Goal: Communication & Community: Ask a question

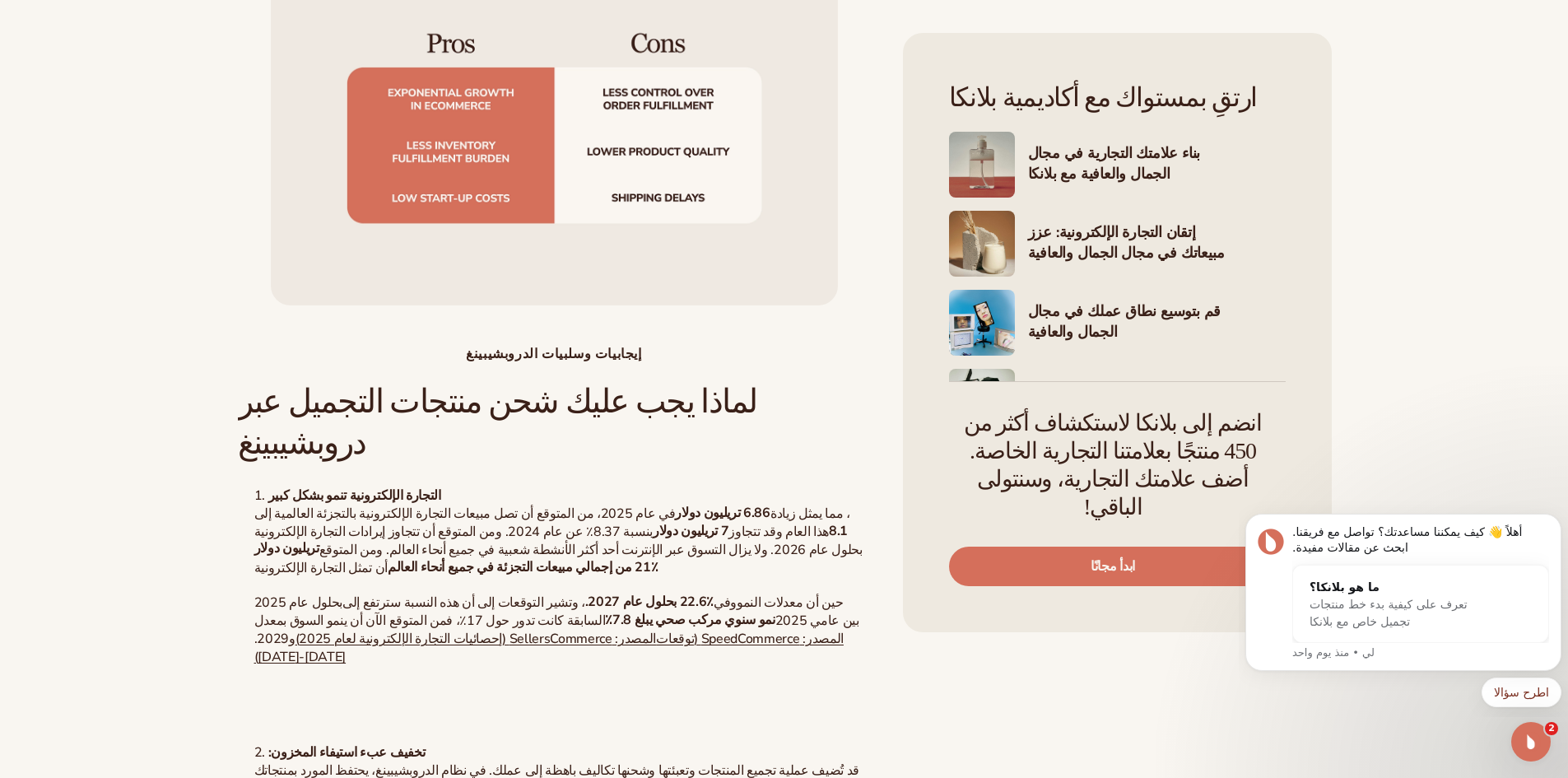
scroll to position [2036, 0]
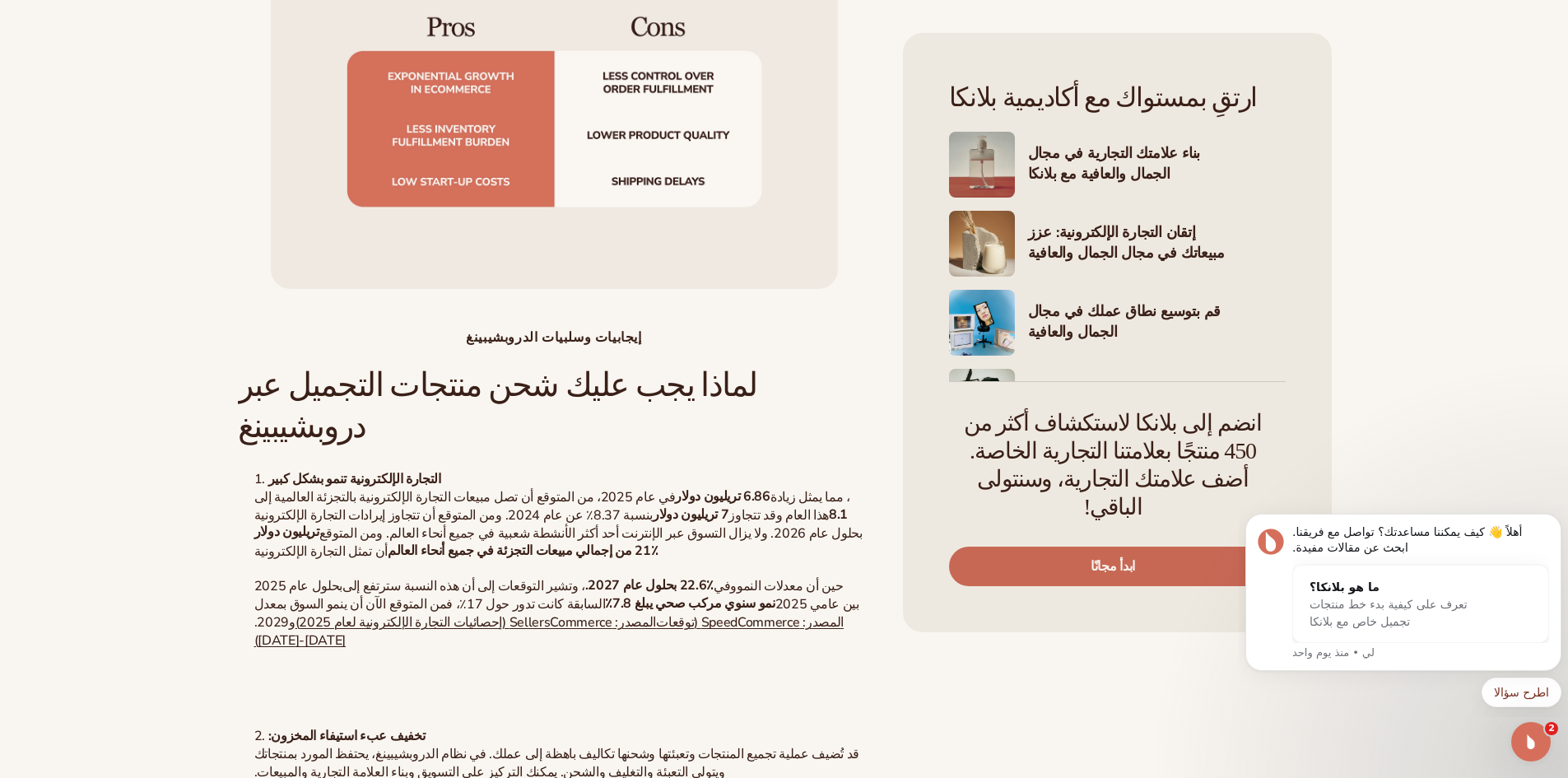
click at [1170, 547] on link "ابدأ مجانًا" at bounding box center [1113, 566] width 328 height 40
click at [1416, 617] on div "تعرف على كيفية بدء خط منتجات تجميل خاص مع بلانكا" at bounding box center [1404, 613] width 189 height 35
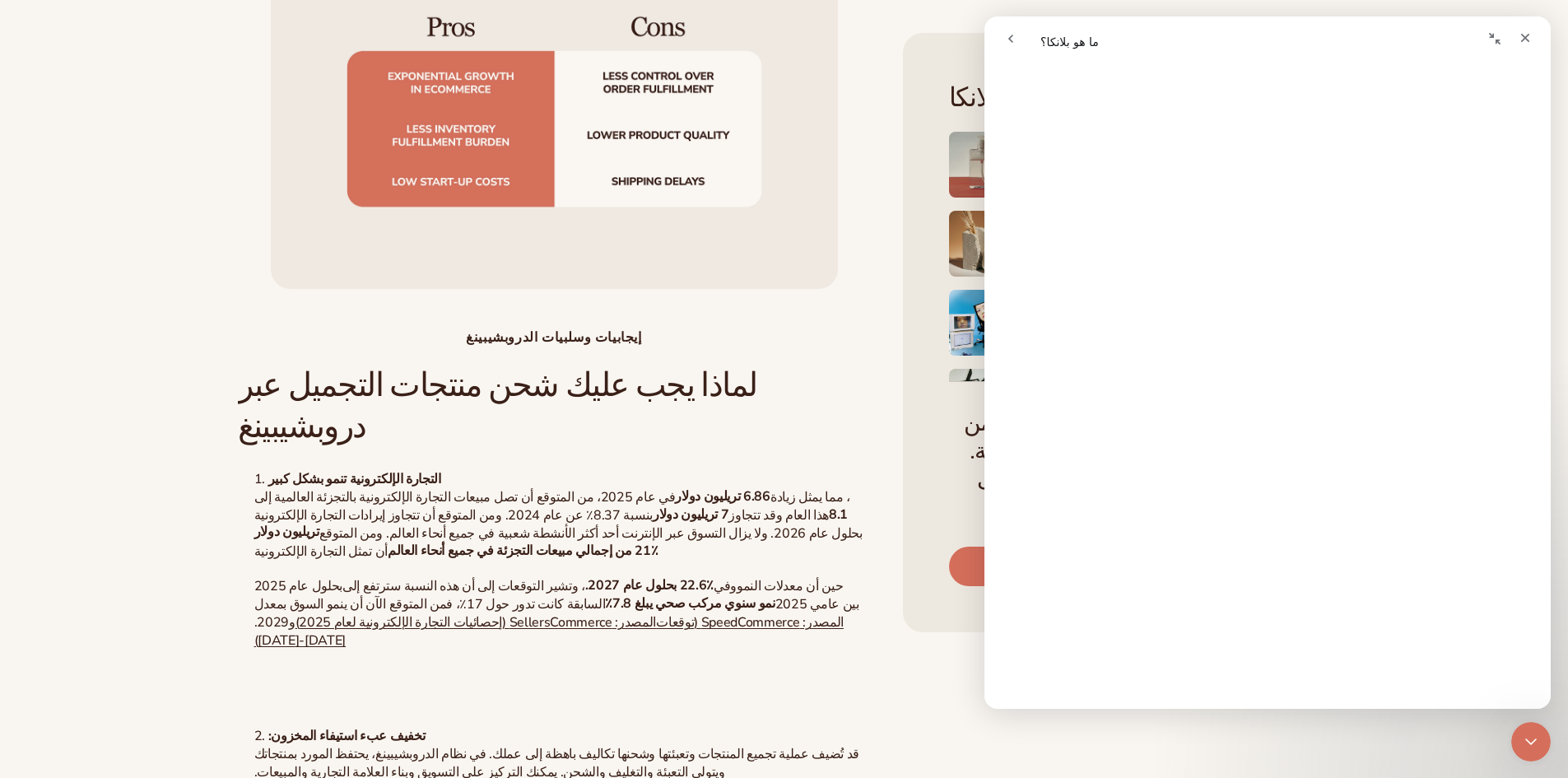
scroll to position [357, 0]
click at [1520, 36] on icon "يغلق" at bounding box center [1525, 38] width 13 height 13
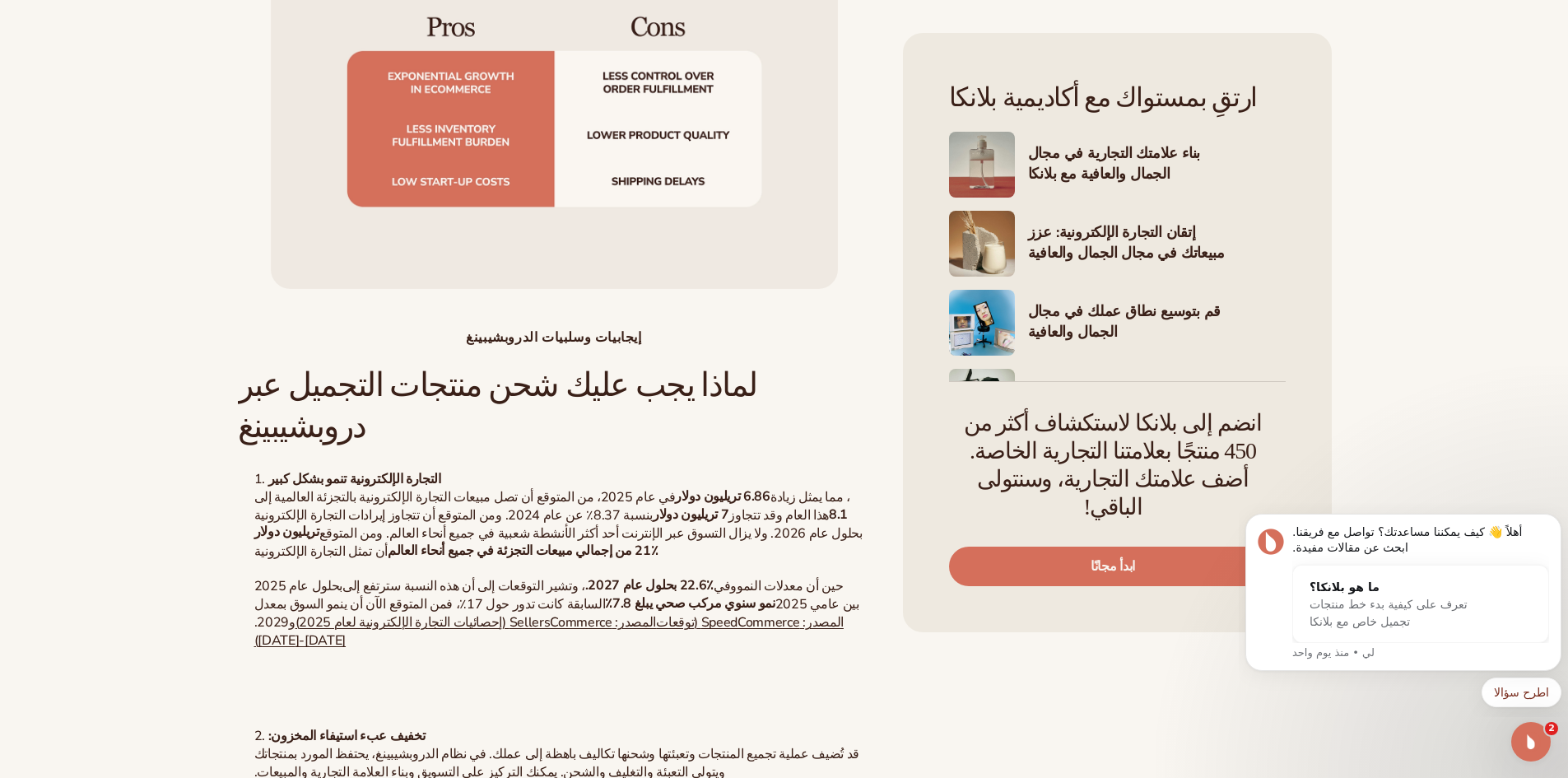
scroll to position [0, 0]
click at [1430, 611] on font "تعرف على كيفية بدء خط منتجات تجميل خاص مع بلانكا" at bounding box center [1389, 613] width 158 height 31
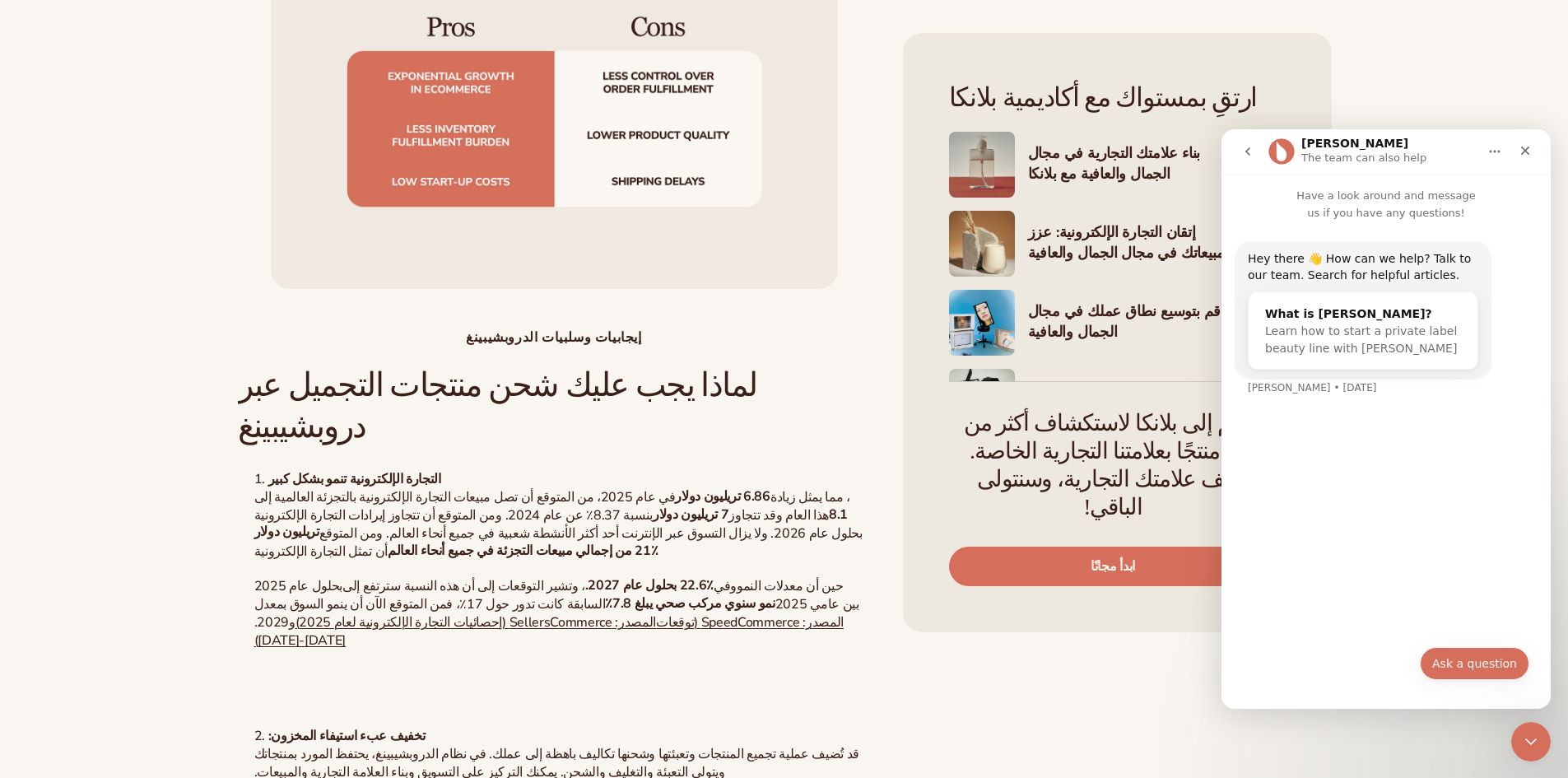
click at [1480, 660] on button "Ask a question" at bounding box center [1475, 663] width 109 height 33
click at [1339, 593] on input "Your email" at bounding box center [1386, 599] width 275 height 42
type input "**********"
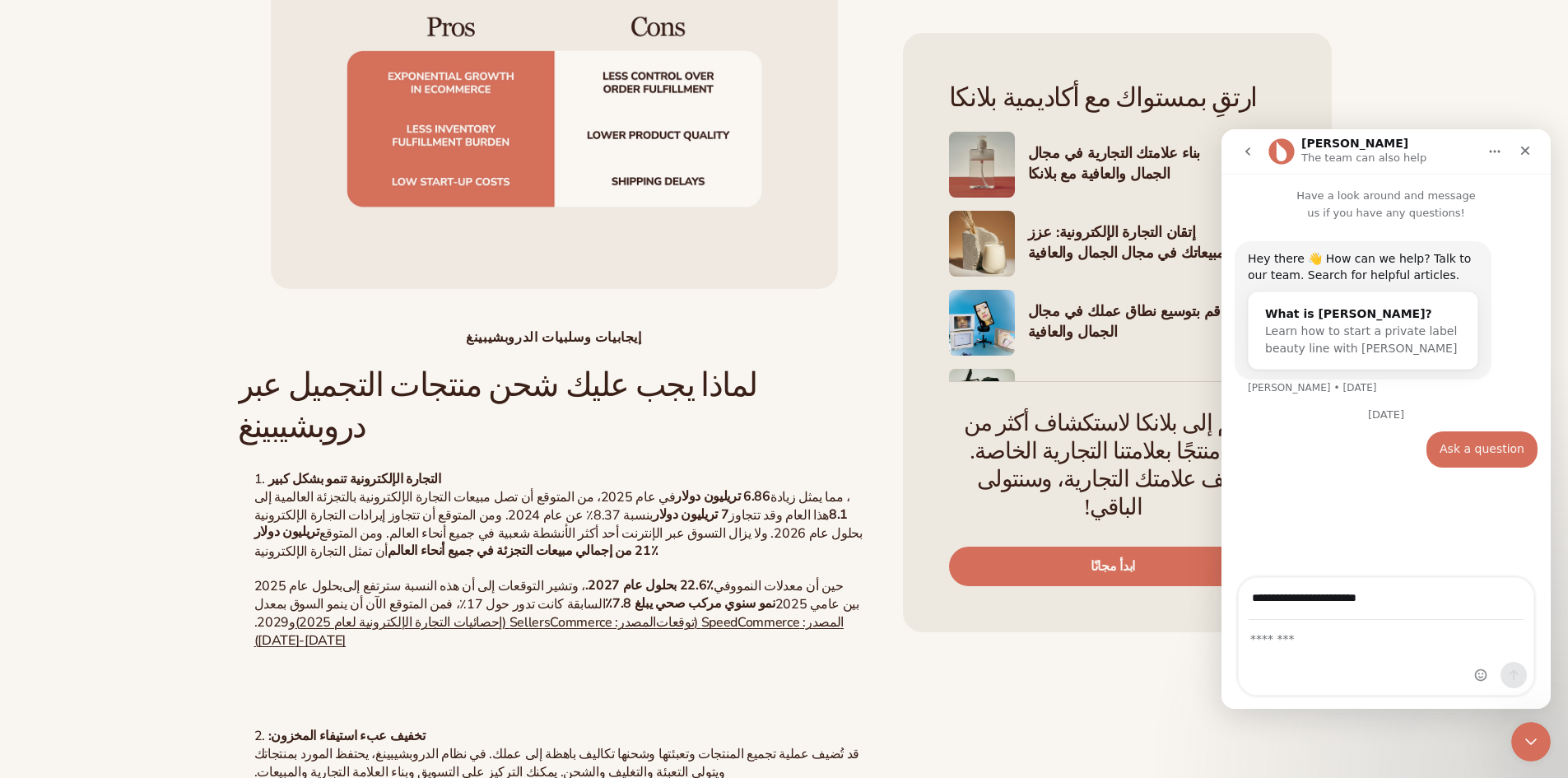
click at [1427, 604] on input "**********" at bounding box center [1386, 599] width 275 height 42
click at [1269, 656] on div "رسول الاتصال الداخلي" at bounding box center [1386, 657] width 294 height 74
drag, startPoint x: 1388, startPoint y: 642, endPoint x: 1449, endPoint y: 384, distance: 265.1
click at [1388, 637] on textarea "Message…" at bounding box center [1386, 634] width 294 height 28
click at [1286, 637] on textarea "Message…" at bounding box center [1386, 634] width 294 height 28
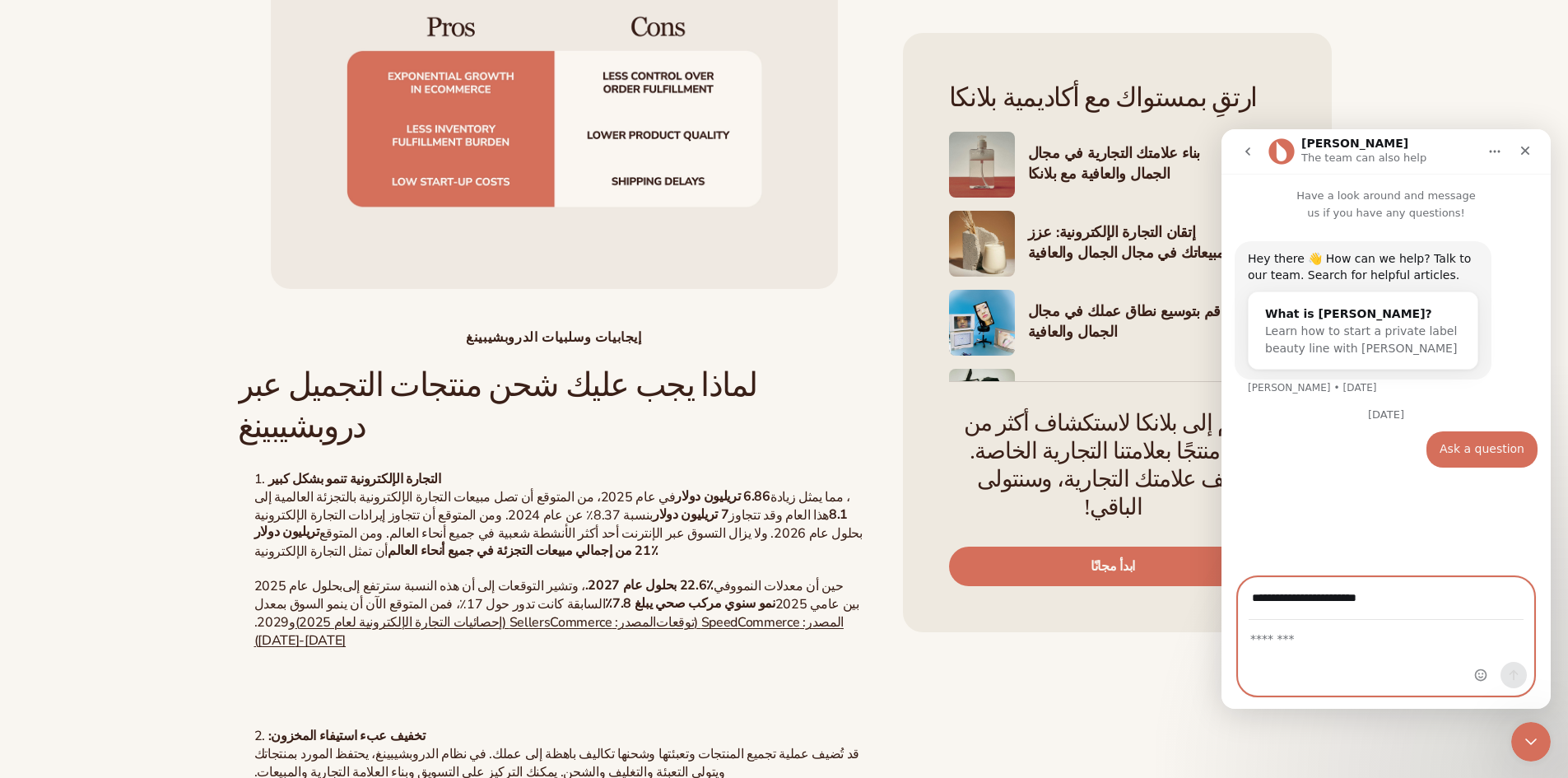
click at [1286, 637] on textarea "Message…" at bounding box center [1386, 634] width 294 height 28
type textarea "*"
drag, startPoint x: 1407, startPoint y: 609, endPoint x: 984, endPoint y: 586, distance: 423.6
click at [1221, 586] on html "**********" at bounding box center [1386, 418] width 329 height 580
click at [1281, 656] on div "رسول الاتصال الداخلي" at bounding box center [1386, 657] width 294 height 74
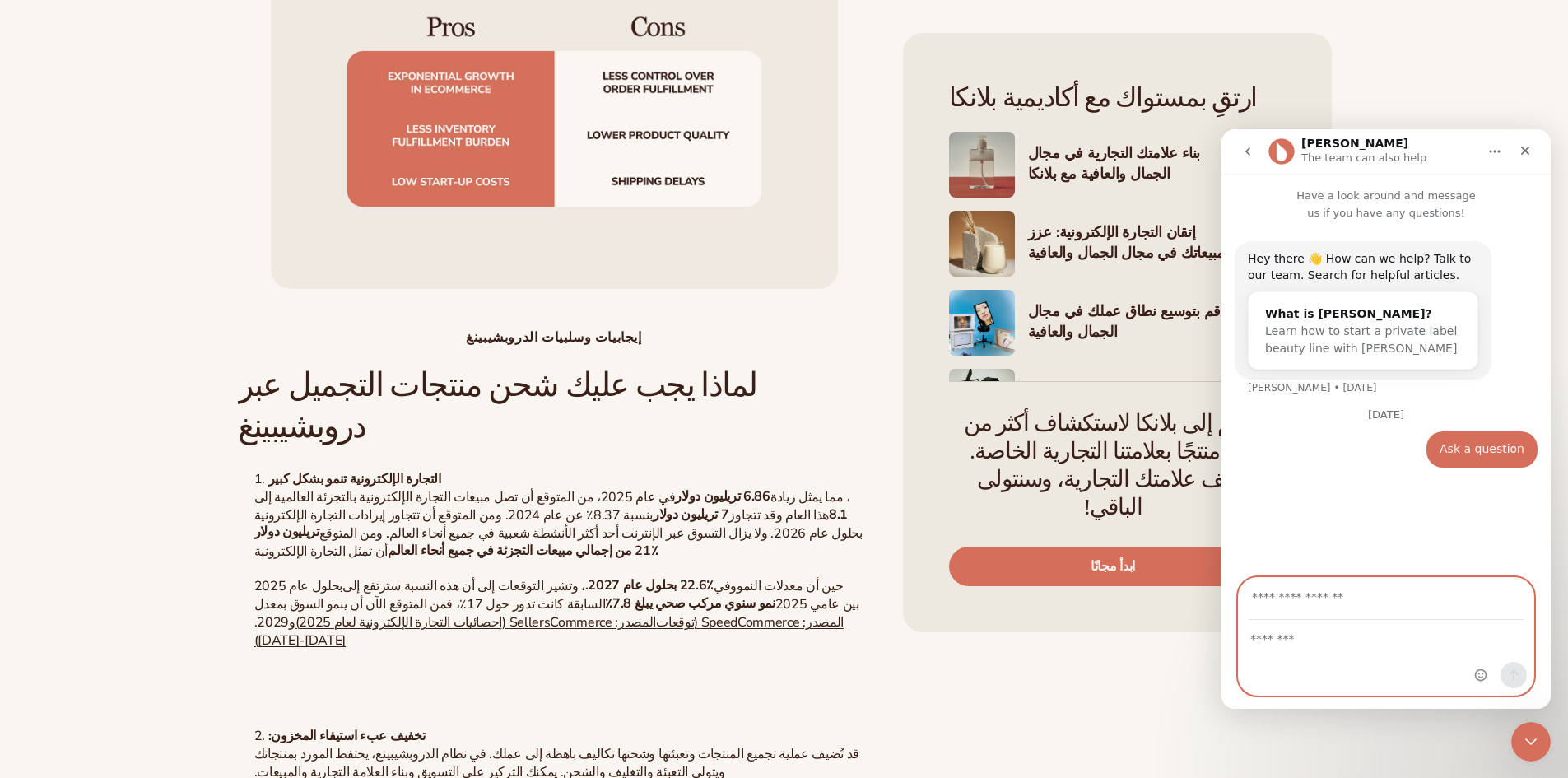
click at [1273, 633] on textarea "Message…" at bounding box center [1386, 634] width 294 height 28
type textarea "*"
type textarea "**********"
click at [1336, 604] on input "Your email" at bounding box center [1386, 599] width 275 height 42
type input "**********"
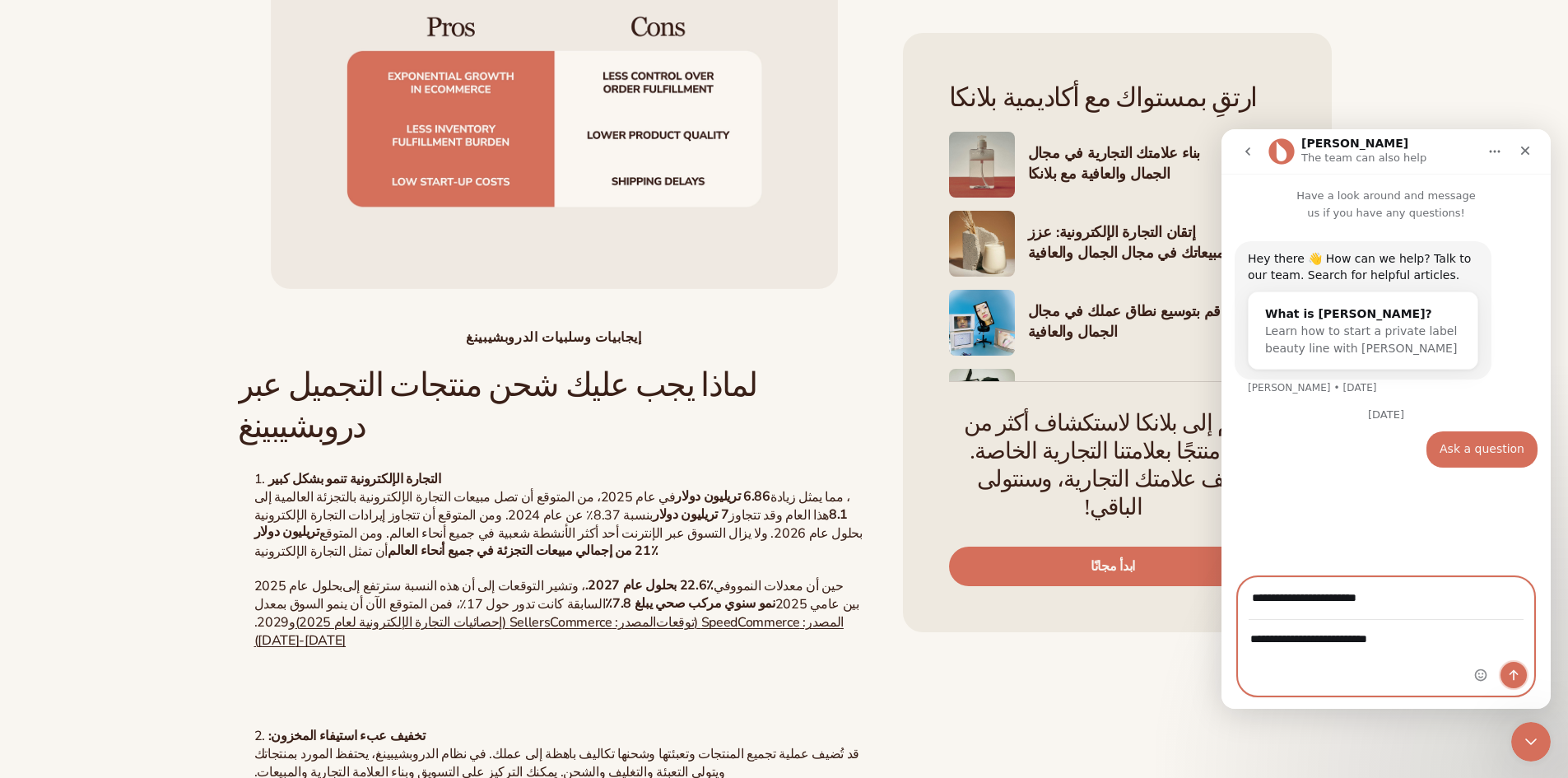
click at [1516, 677] on icon "Send a message…" at bounding box center [1513, 675] width 13 height 13
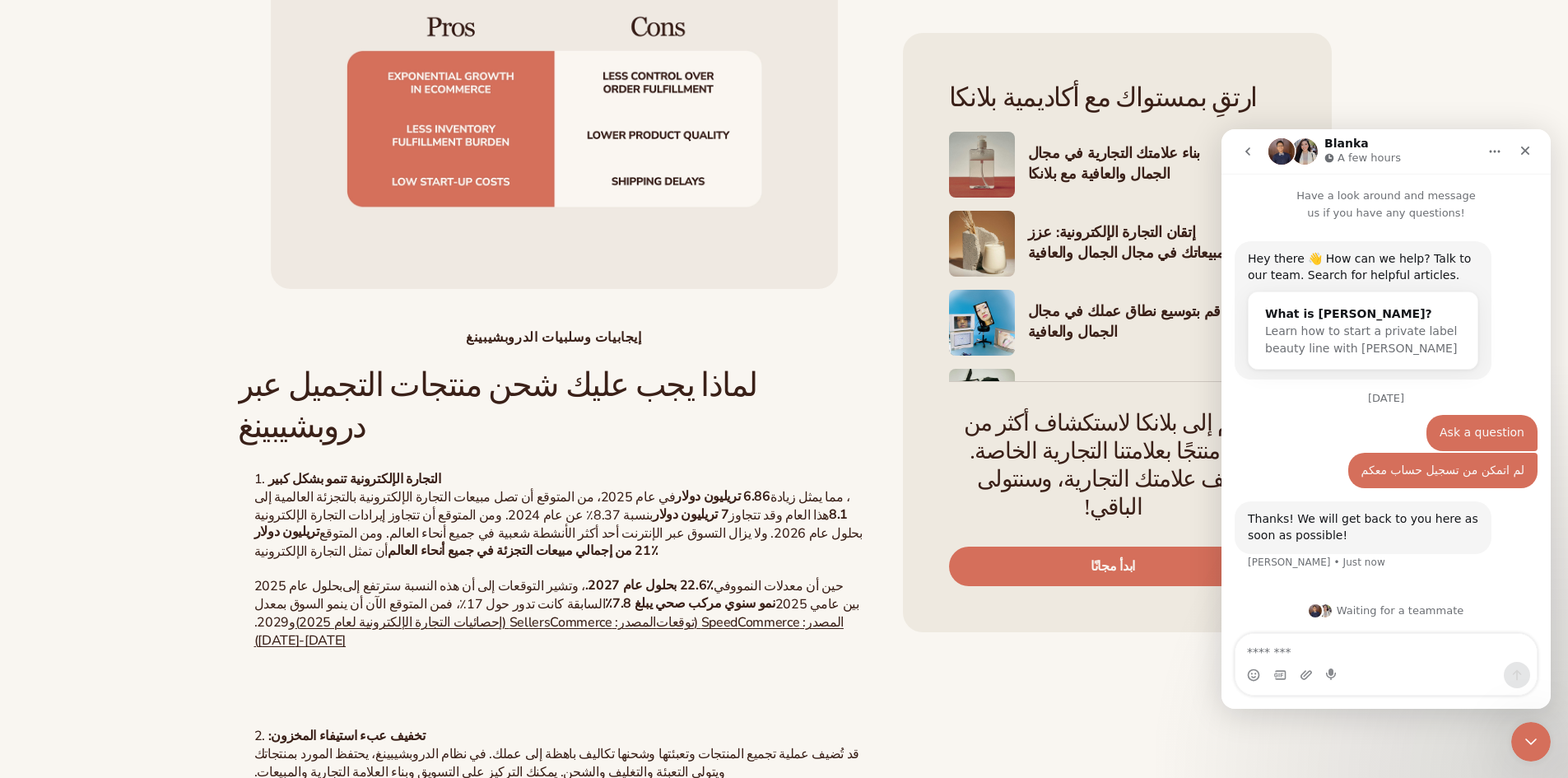
scroll to position [1, 0]
click at [1311, 534] on div "Thanks! We will get back to you here as soon as possible!" at bounding box center [1363, 526] width 231 height 32
drag, startPoint x: 1303, startPoint y: 537, endPoint x: 1148, endPoint y: 456, distance: 174.9
click at [1221, 456] on html "Blanka A few hours Have a look around and message us if you have any questions!…" at bounding box center [1386, 418] width 329 height 580
click at [1290, 524] on div "Thanks! We will get back to you here as soon as possible!" at bounding box center [1363, 526] width 231 height 32
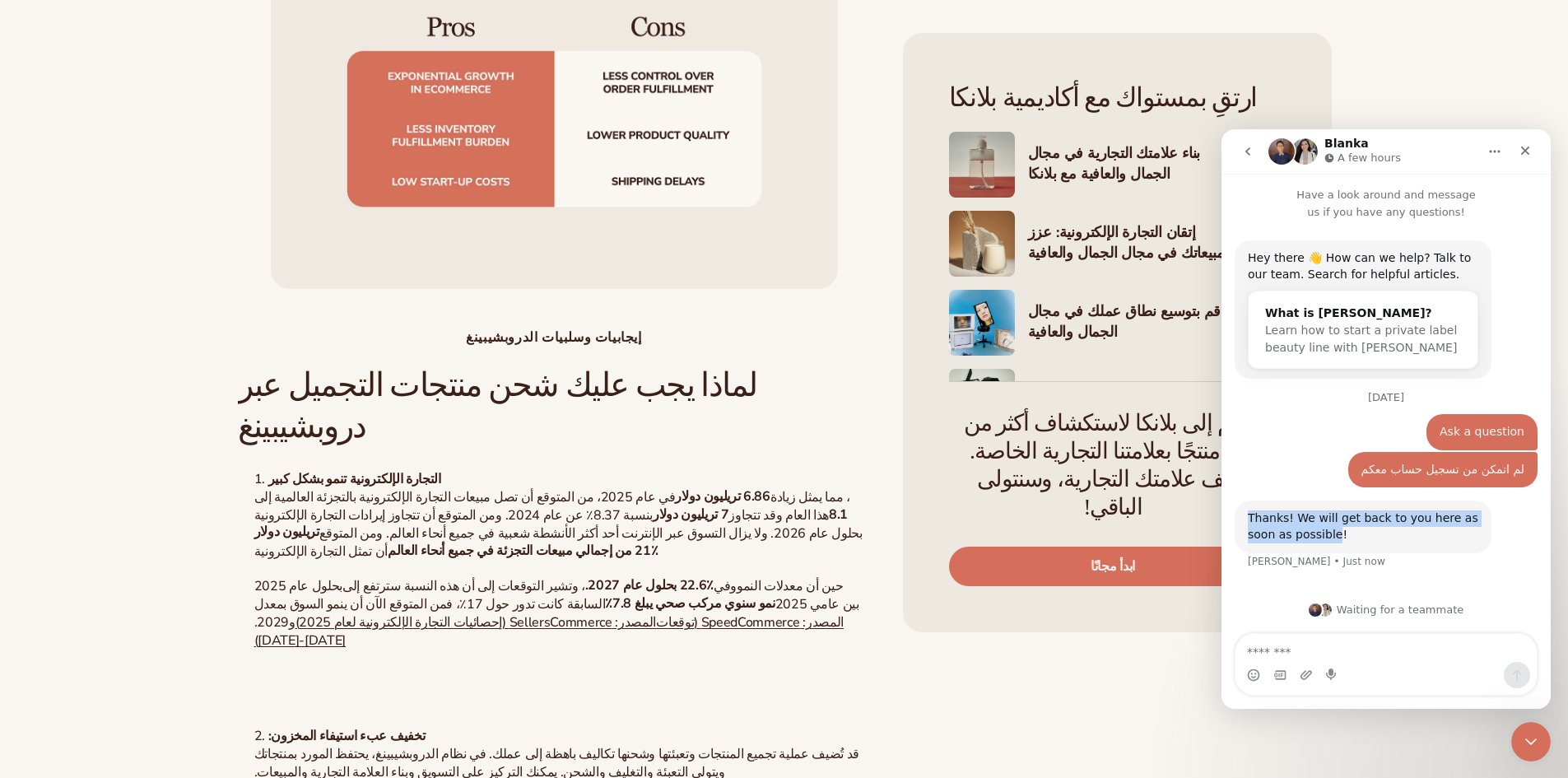
drag, startPoint x: 1303, startPoint y: 536, endPoint x: 1240, endPoint y: 514, distance: 66.7
click at [1240, 514] on div "Thanks! We will get back to you here as soon as possible! Lee • Just now" at bounding box center [1363, 526] width 257 height 52
copy div "Thanks! We will get back to you here as soon as possible"
drag, startPoint x: 1398, startPoint y: 541, endPoint x: 1370, endPoint y: 532, distance: 29.4
click at [1398, 541] on div "Thanks! We will get back to you here as soon as possible!" at bounding box center [1363, 526] width 231 height 32
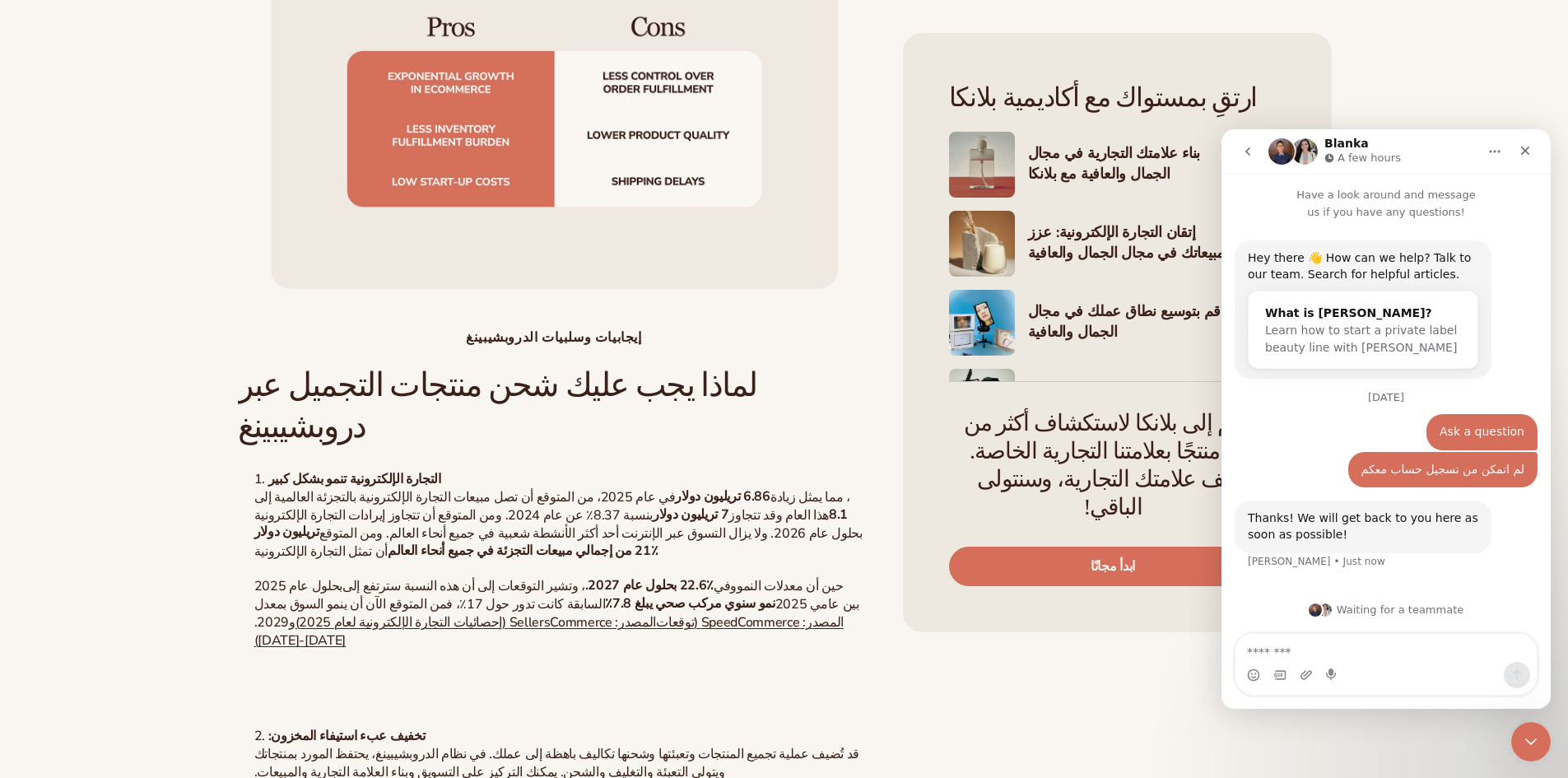
drag, startPoint x: 1518, startPoint y: 150, endPoint x: 2706, endPoint y: 289, distance: 1196.1
click at [1518, 150] on icon "Close" at bounding box center [1525, 150] width 13 height 13
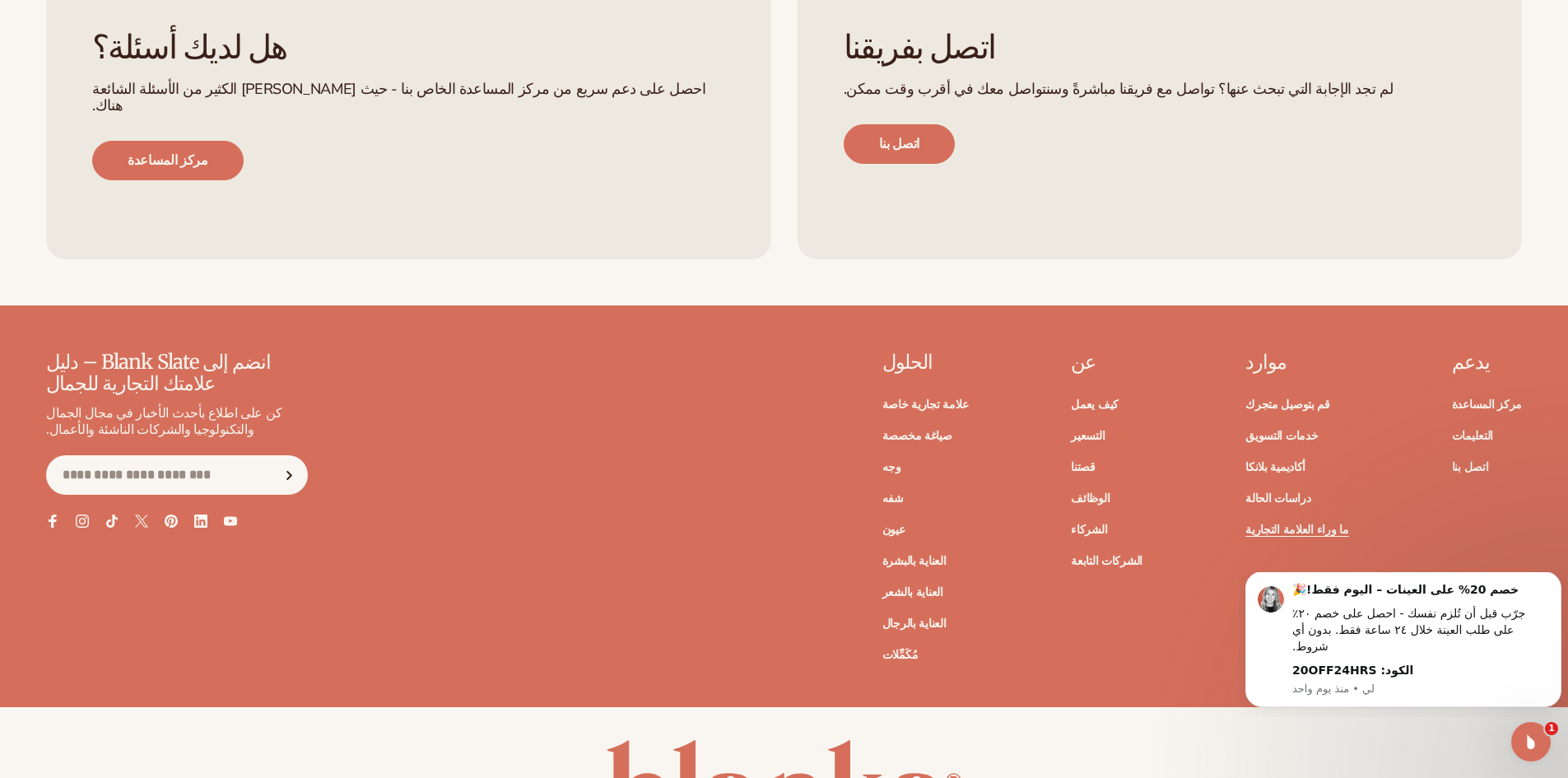
scroll to position [7014, 0]
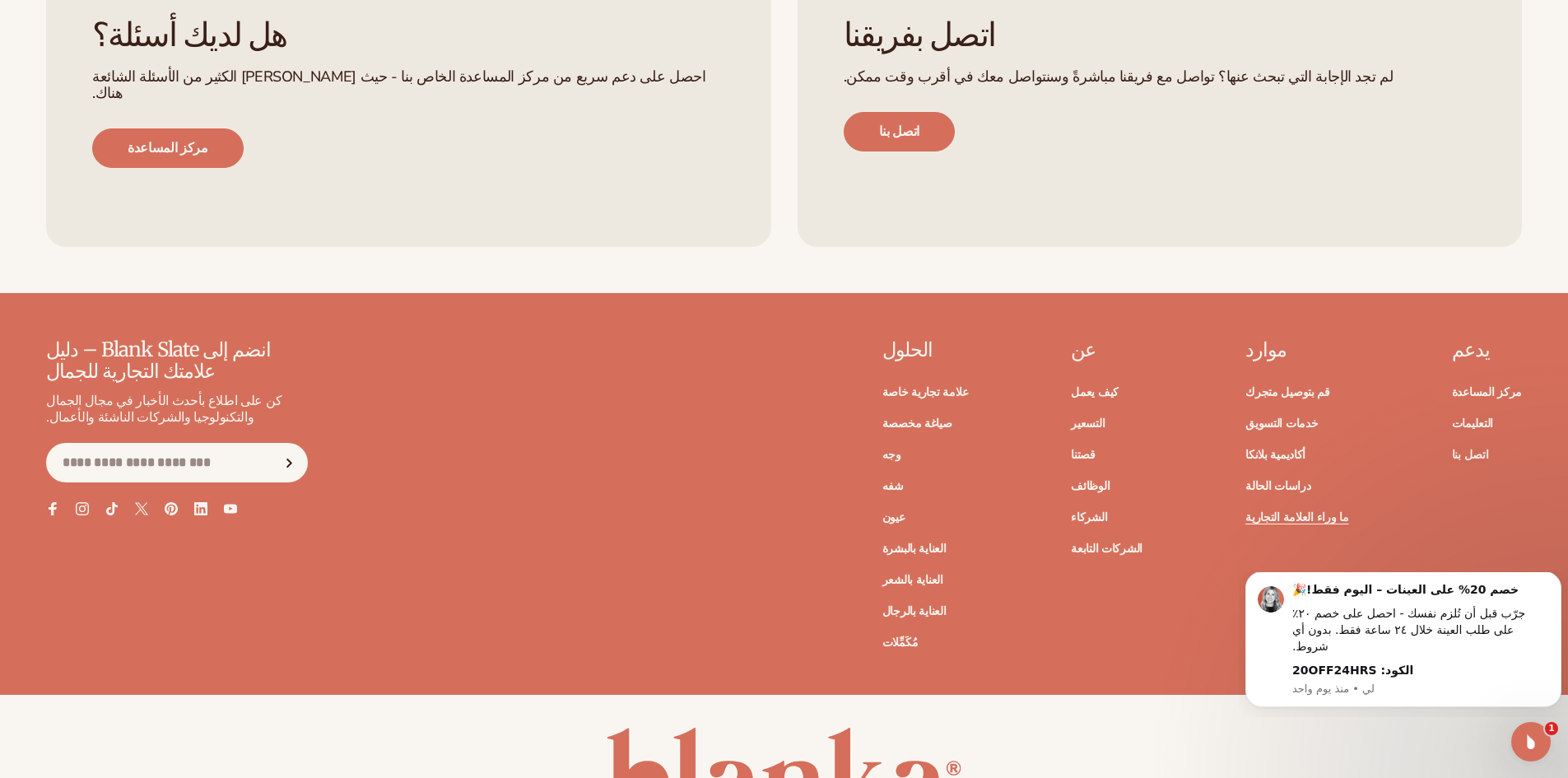
click at [112, 442] on input "Email" at bounding box center [177, 462] width 262 height 40
click at [284, 452] on span "يشترك" at bounding box center [289, 462] width 21 height 21
click at [174, 442] on input "Email" at bounding box center [177, 462] width 262 height 40
drag, startPoint x: 174, startPoint y: 273, endPoint x: 115, endPoint y: 255, distance: 61.7
click at [115, 442] on input "Email" at bounding box center [177, 462] width 262 height 40
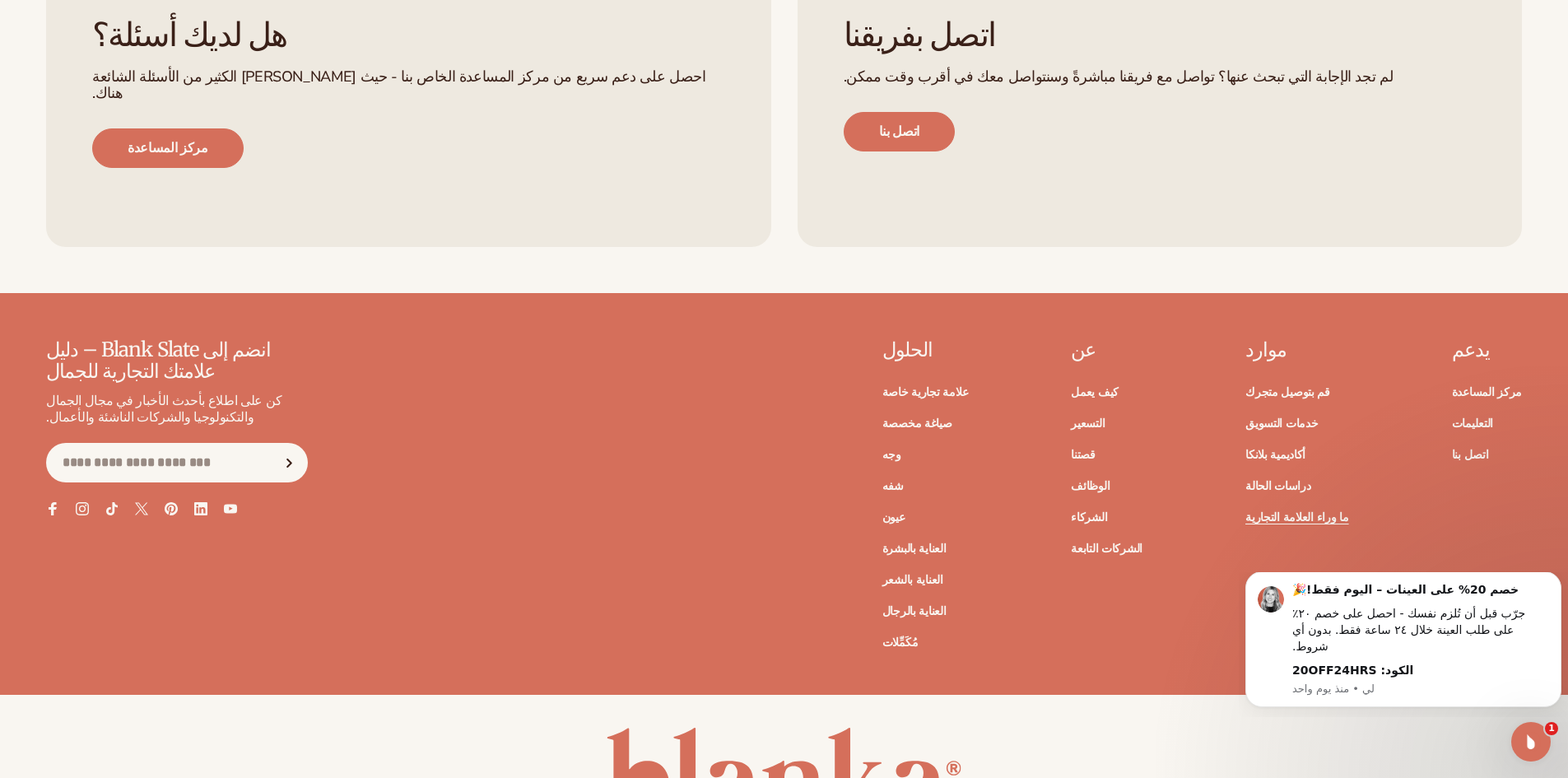
click at [126, 442] on input "Email" at bounding box center [177, 462] width 262 height 40
click at [104, 442] on input "Email" at bounding box center [177, 462] width 262 height 40
paste input "**********"
type input "**********"
click at [287, 452] on span "يشترك" at bounding box center [289, 462] width 21 height 21
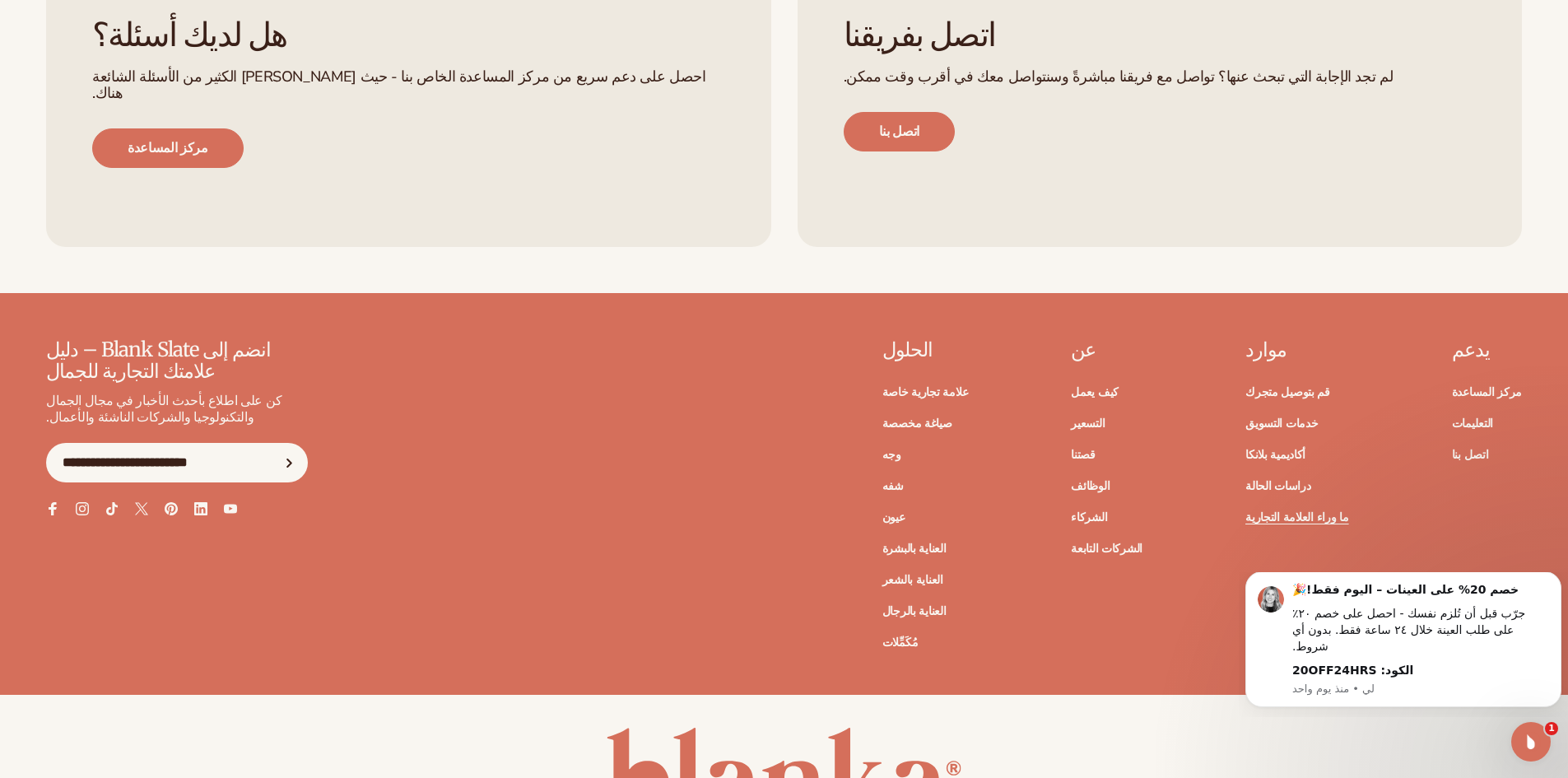
click at [279, 442] on button "يشترك" at bounding box center [289, 462] width 36 height 40
click at [263, 442] on input "**********" at bounding box center [177, 462] width 262 height 40
click at [270, 442] on button "يشترك" at bounding box center [289, 462] width 36 height 40
click at [263, 442] on input "**********" at bounding box center [177, 462] width 262 height 40
click at [112, 442] on input "Email" at bounding box center [177, 462] width 262 height 40
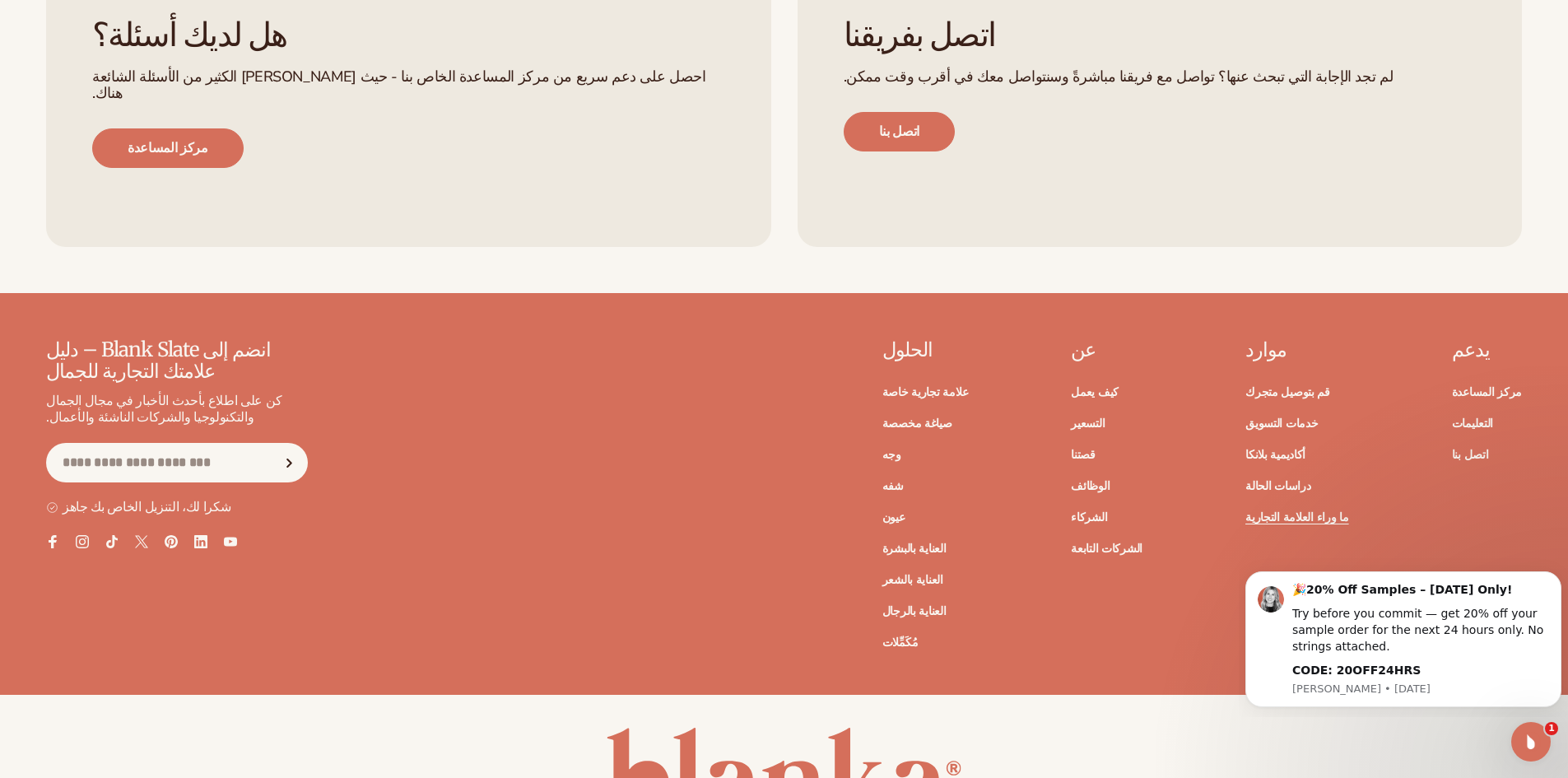
type input "**********"
click at [291, 452] on span "يشترك" at bounding box center [289, 462] width 21 height 21
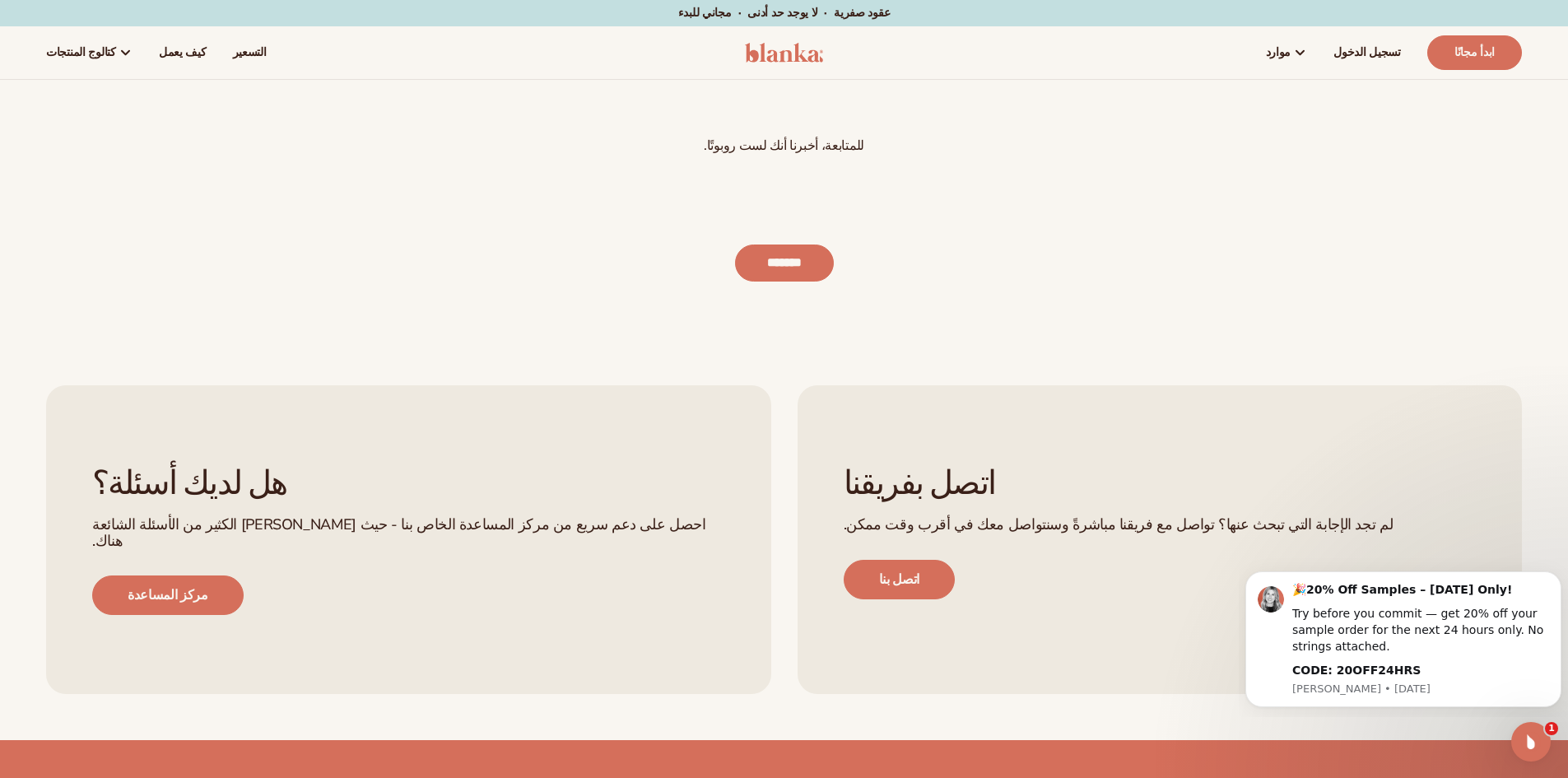
click at [800, 259] on input "*******" at bounding box center [784, 263] width 98 height 37
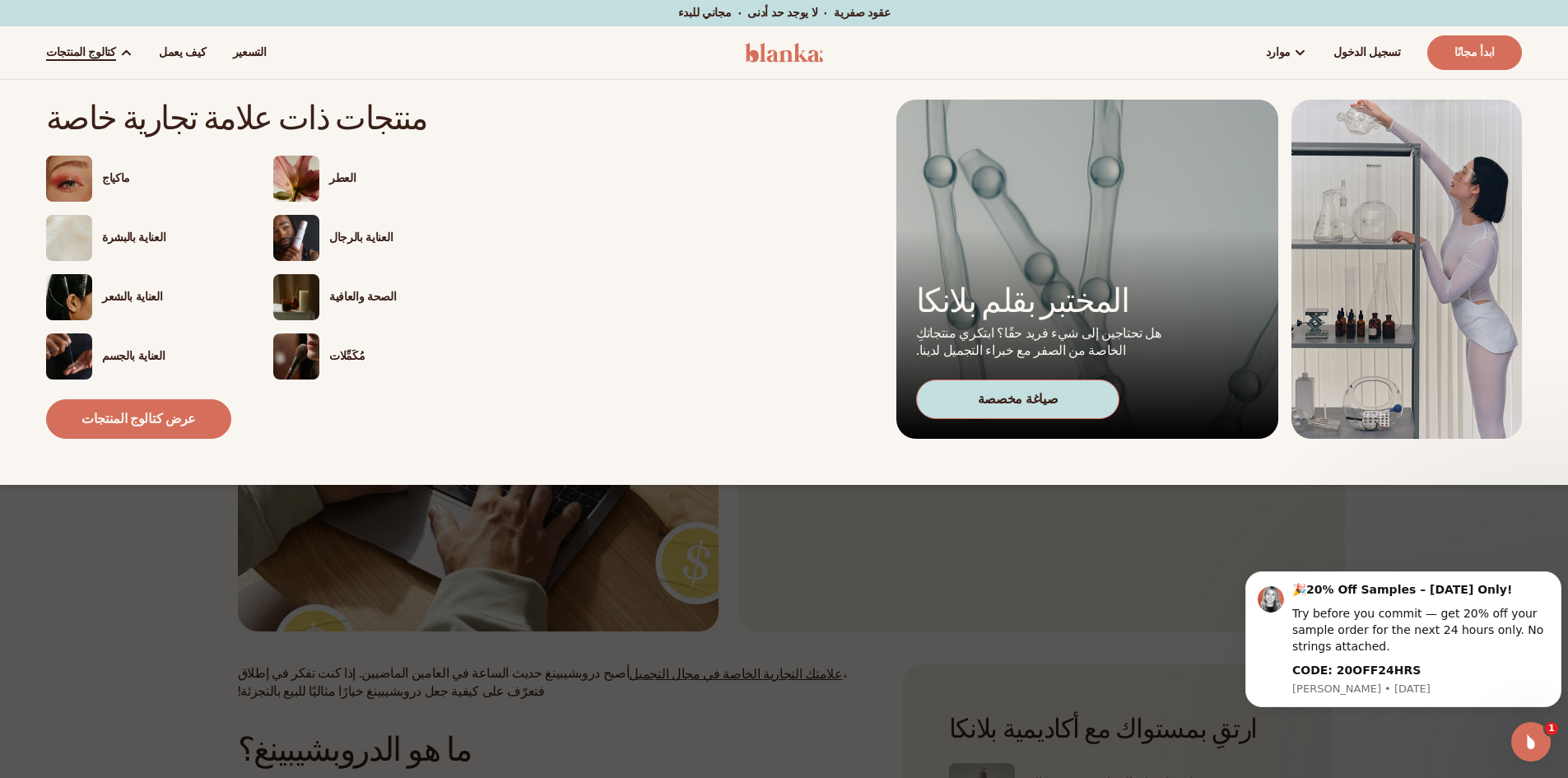
click at [303, 287] on img at bounding box center [296, 297] width 46 height 46
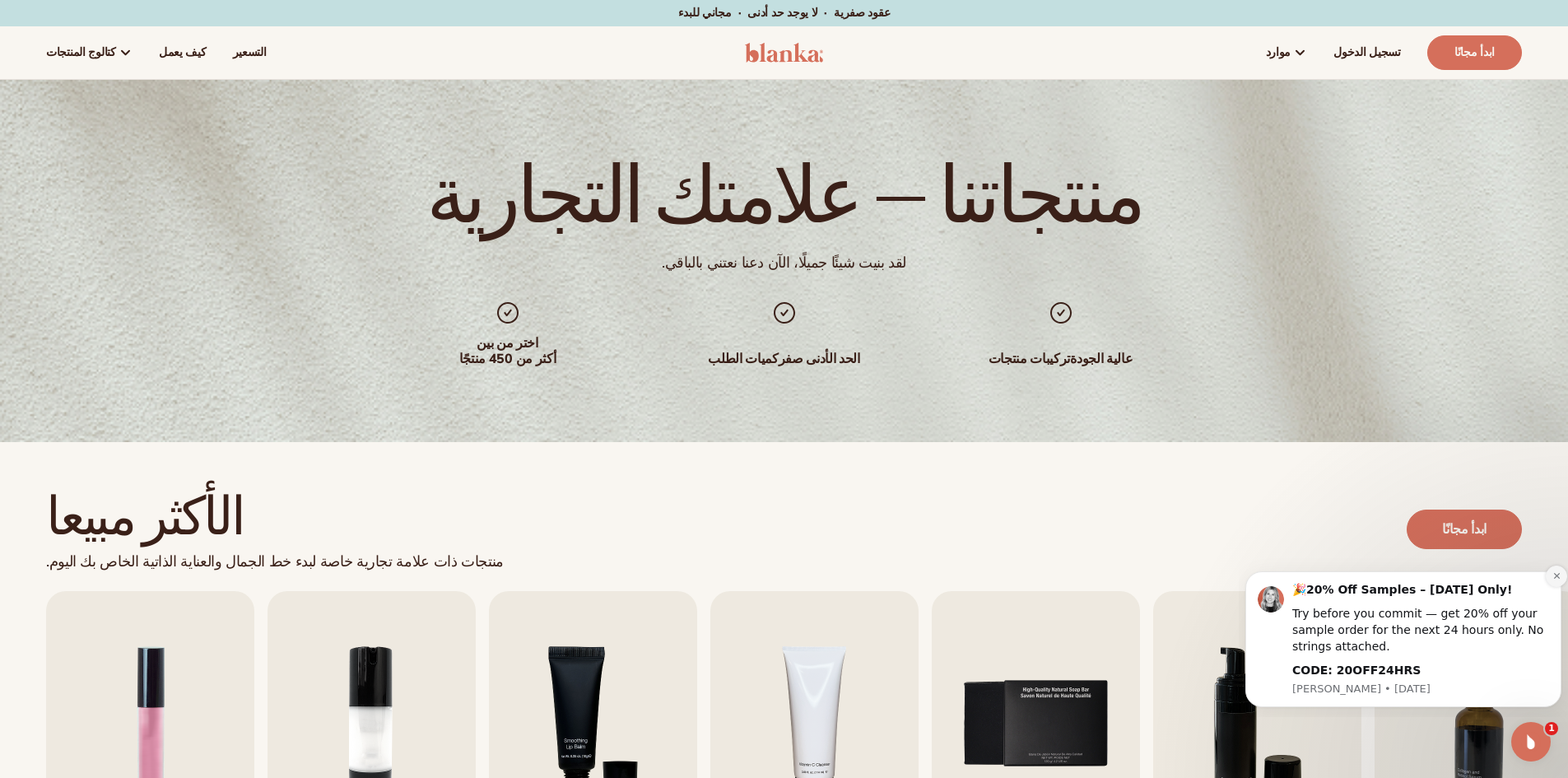
click at [1558, 577] on icon "Dismiss notification" at bounding box center [1556, 575] width 9 height 9
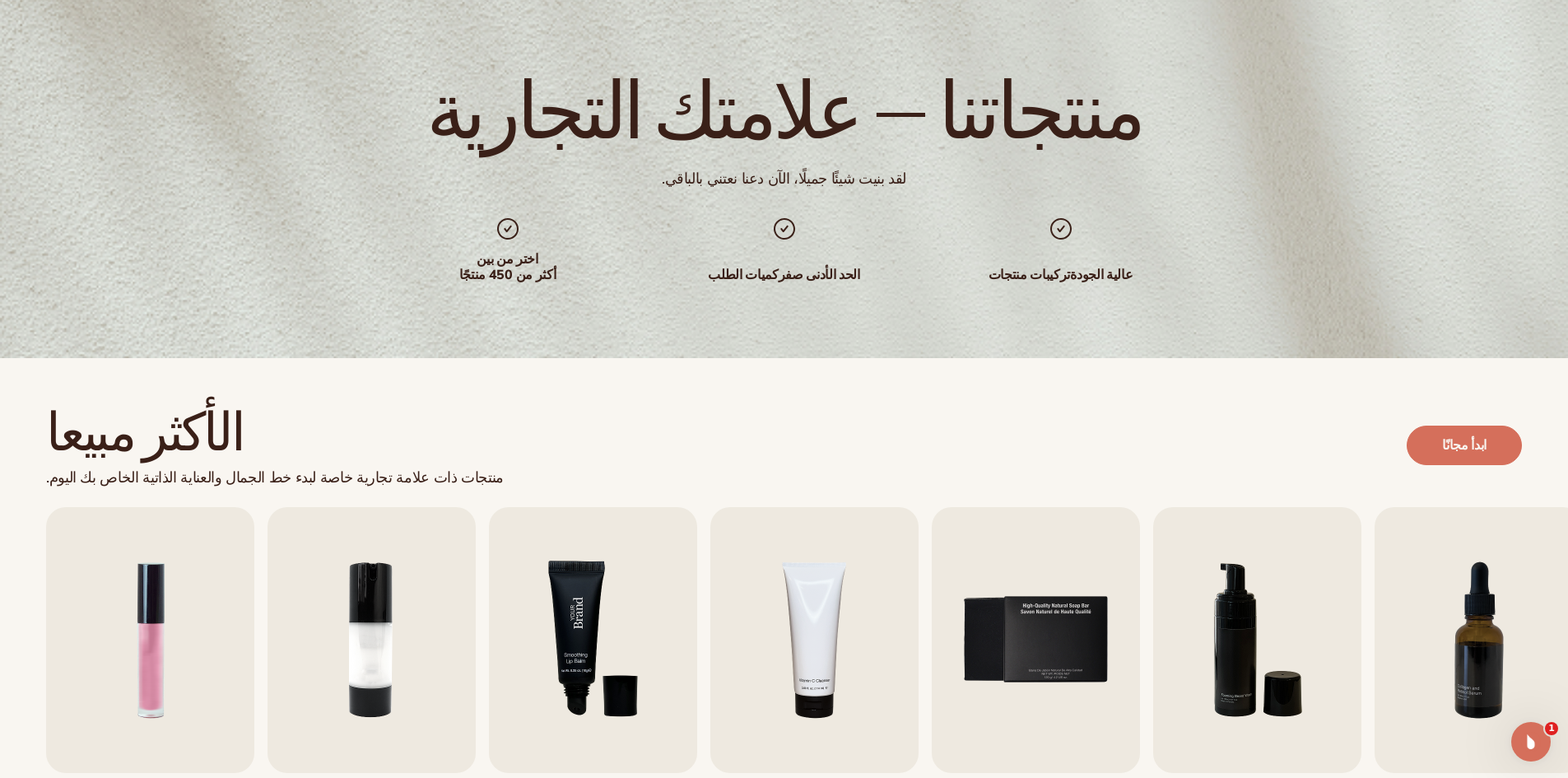
scroll to position [247, 0]
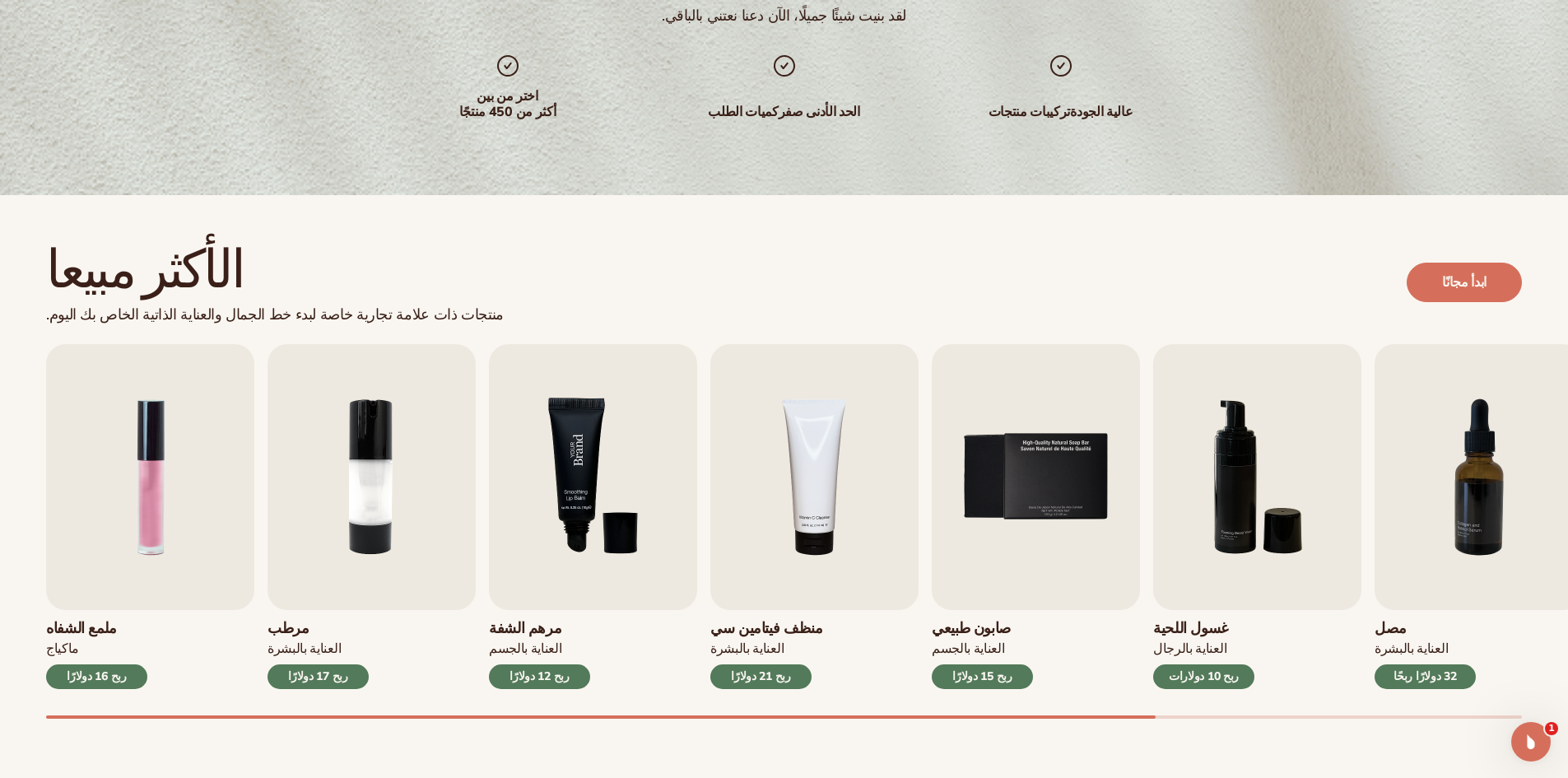
click at [570, 568] on img "3 / 9" at bounding box center [593, 476] width 208 height 265
click at [580, 450] on img "3 / 9" at bounding box center [593, 476] width 208 height 265
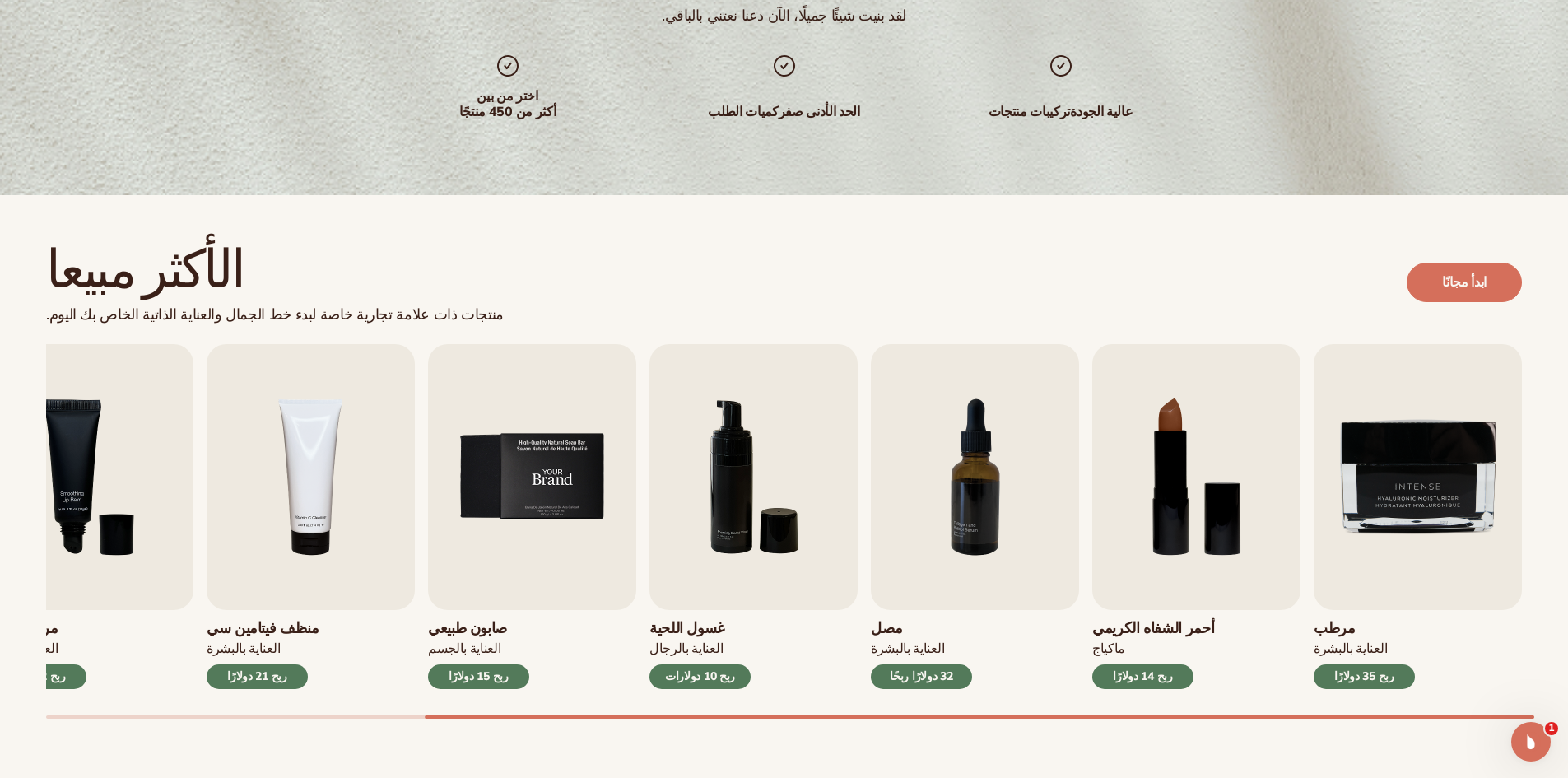
click at [546, 504] on img "5 / 9" at bounding box center [533, 476] width 208 height 265
click at [513, 542] on img "5 / 9" at bounding box center [533, 476] width 208 height 265
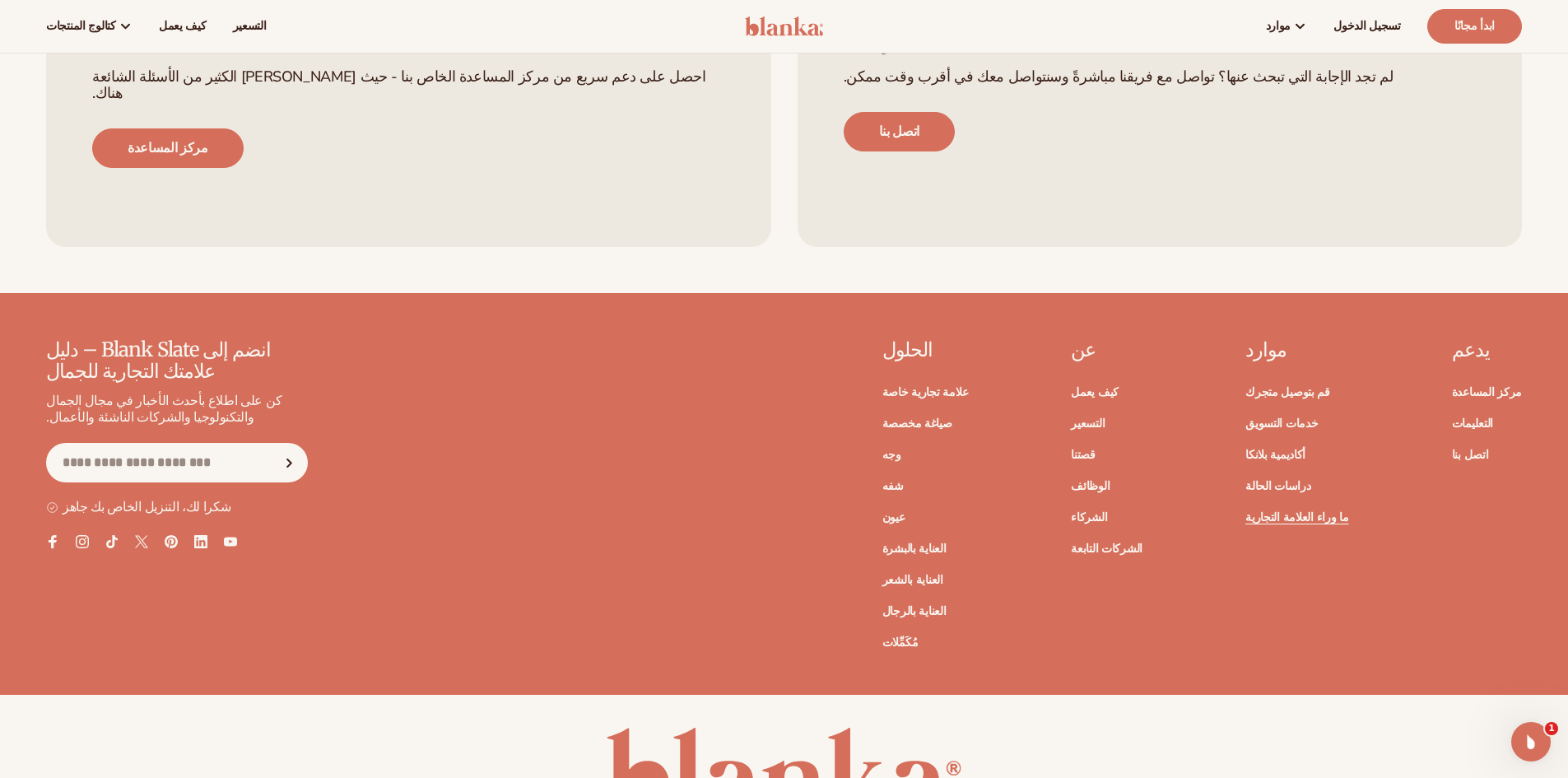
click at [111, 498] on font "شكرا لك، التنزيل الخاص بك جاهز" at bounding box center [146, 507] width 168 height 18
click at [164, 456] on div "انضم إلى Blank Slate – دليل علامتك التجارية للجمال كن على اطلاع بأحدث الأخبار ف…" at bounding box center [784, 517] width 1568 height 356
click at [1471, 446] on font "اتصل بنا" at bounding box center [1470, 454] width 37 height 16
